Goal: Check status: Check status

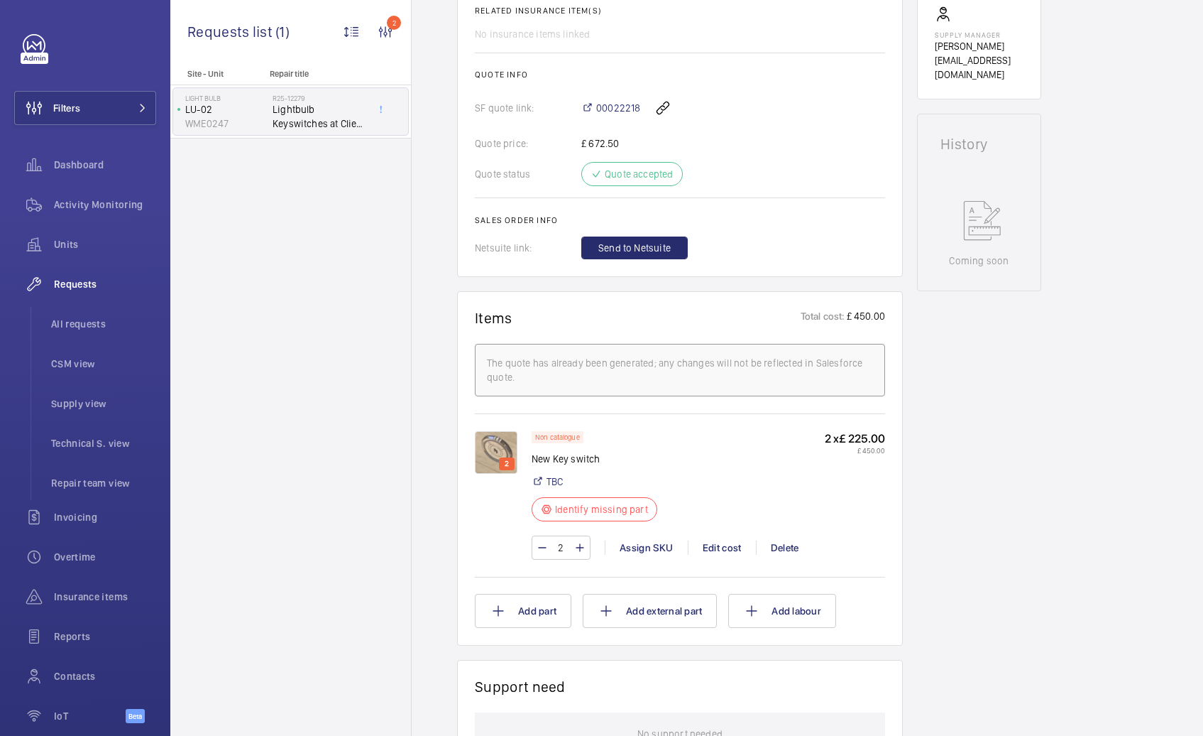
scroll to position [704, 0]
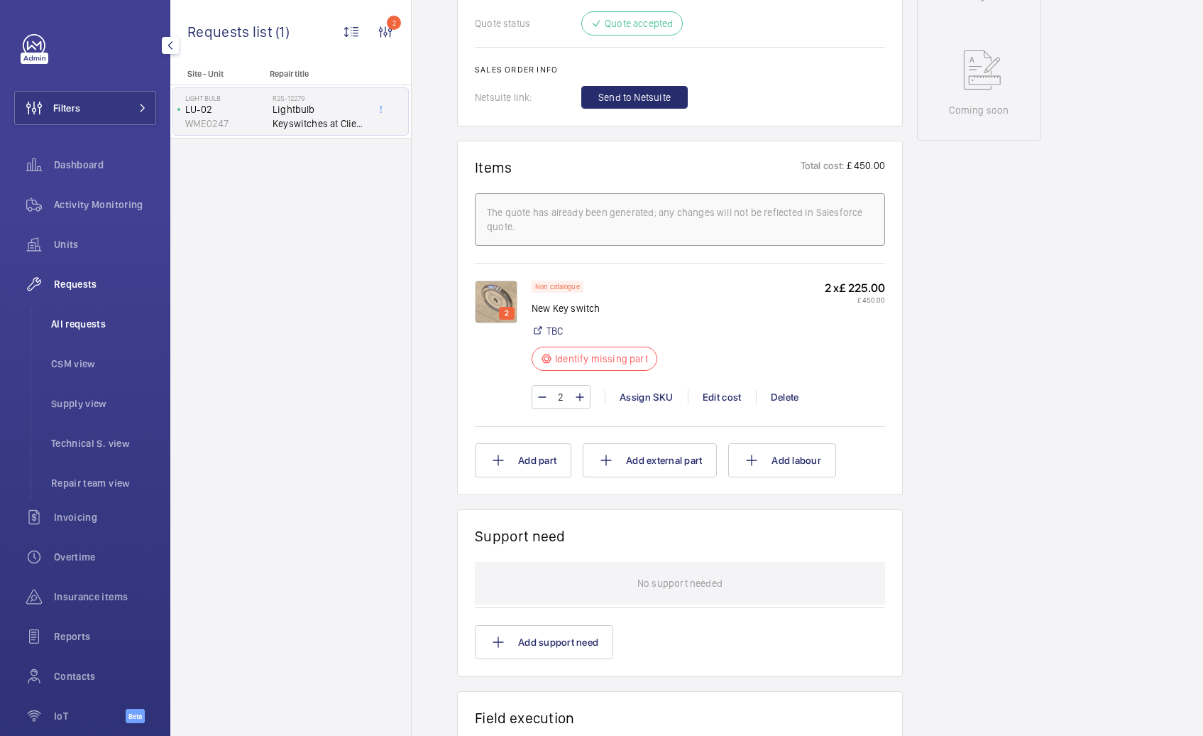
click at [92, 323] on span "All requests" at bounding box center [103, 324] width 105 height 14
